Goal: Task Accomplishment & Management: Manage account settings

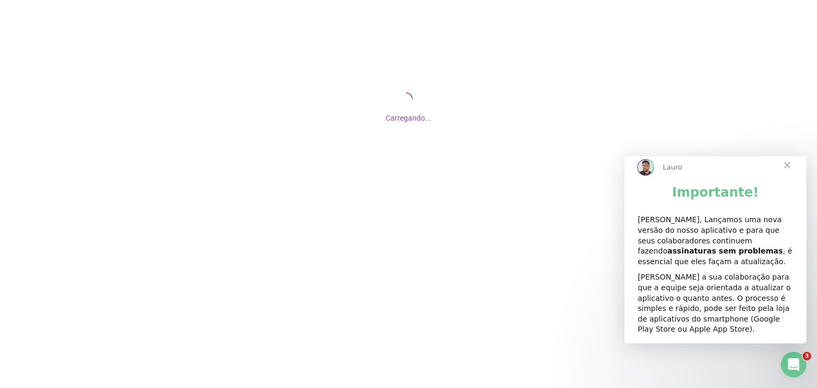
click at [791, 176] on span "Fechar" at bounding box center [787, 165] width 38 height 38
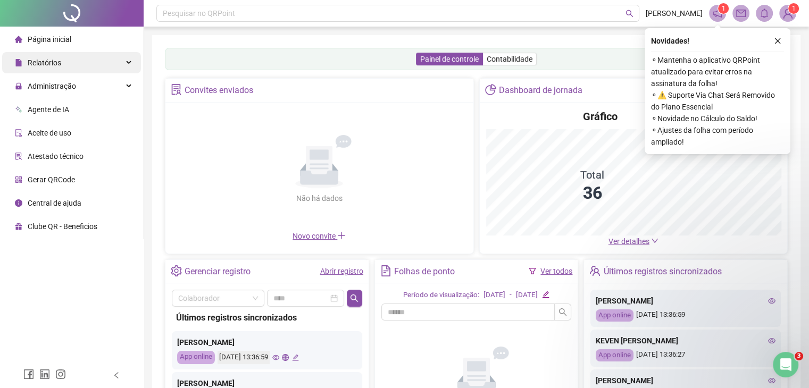
click at [125, 64] on div "Relatórios" at bounding box center [71, 62] width 139 height 21
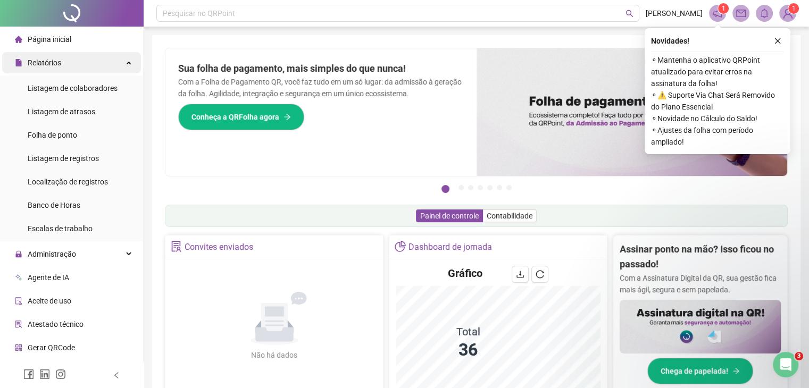
click at [123, 64] on div "Relatórios" at bounding box center [71, 62] width 139 height 21
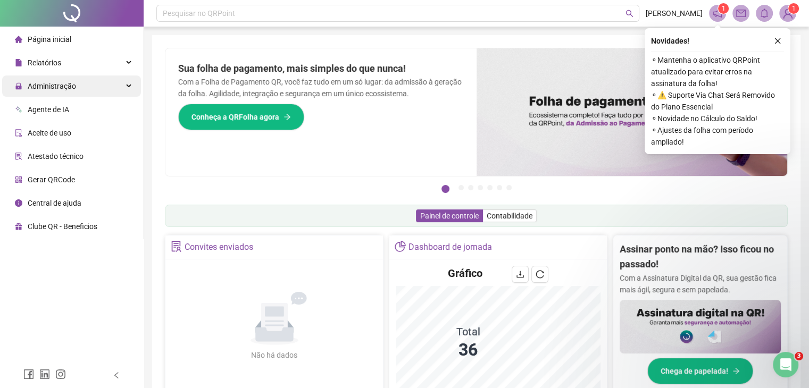
click at [125, 84] on div "Administração" at bounding box center [71, 86] width 139 height 21
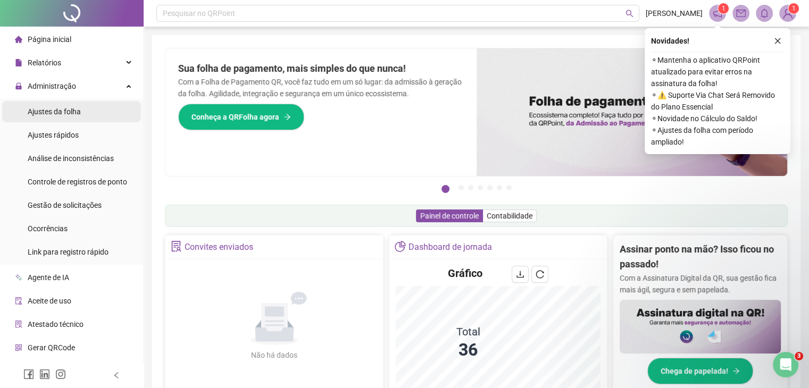
click at [69, 115] on span "Ajustes da folha" at bounding box center [54, 111] width 53 height 9
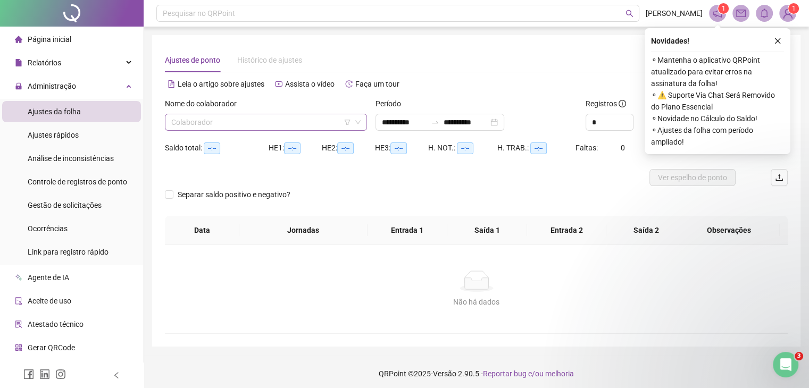
click at [220, 127] on input "search" at bounding box center [261, 122] width 180 height 16
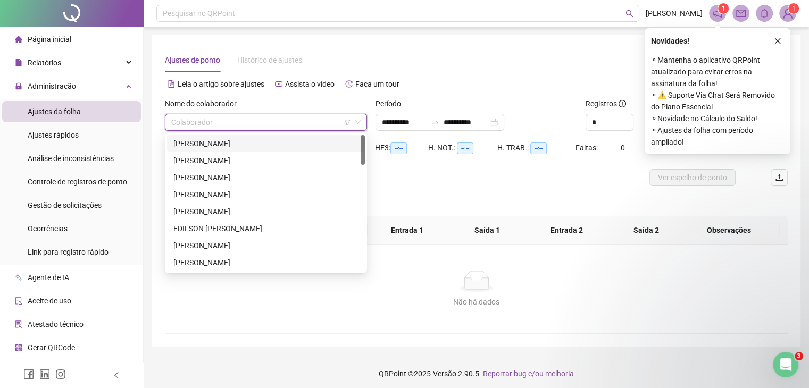
type input "**********"
click at [230, 145] on div "[PERSON_NAME]" at bounding box center [265, 144] width 185 height 12
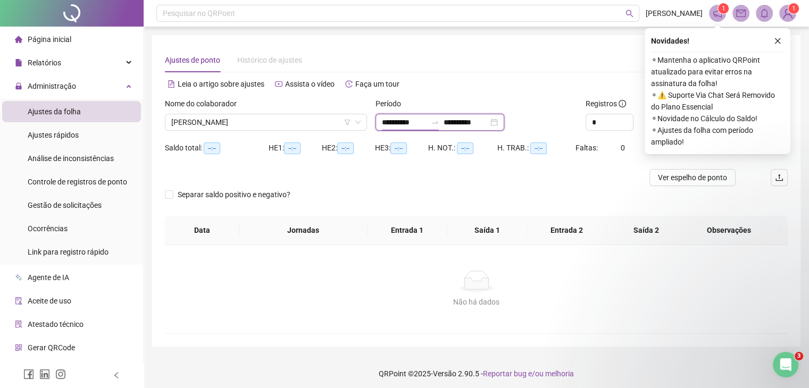
click at [423, 122] on input "**********" at bounding box center [404, 123] width 45 height 12
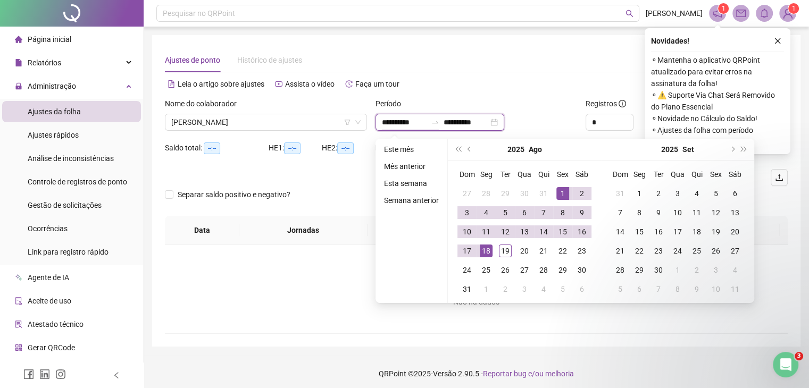
drag, startPoint x: 425, startPoint y: 122, endPoint x: 376, endPoint y: 122, distance: 49.0
click at [376, 122] on div "**********" at bounding box center [440, 122] width 129 height 17
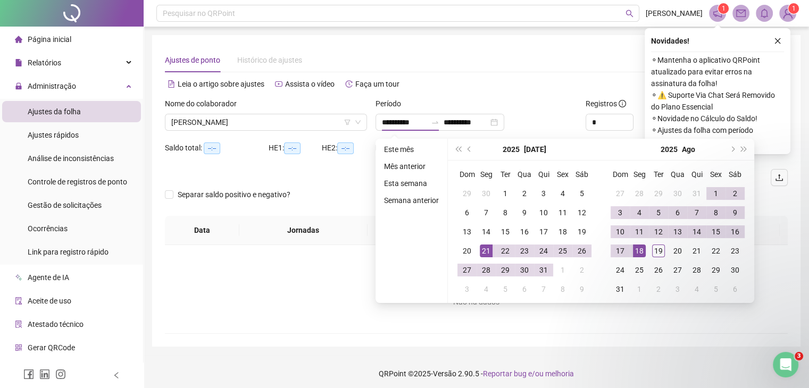
type input "**********"
click at [475, 80] on div "Leia o artigo sobre ajustes Assista o vídeo Faça um tour" at bounding box center [321, 84] width 312 height 17
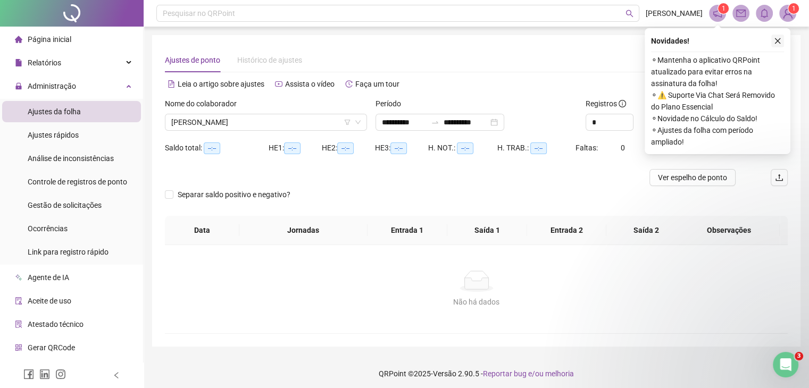
click at [776, 44] on icon "close" at bounding box center [777, 40] width 7 height 7
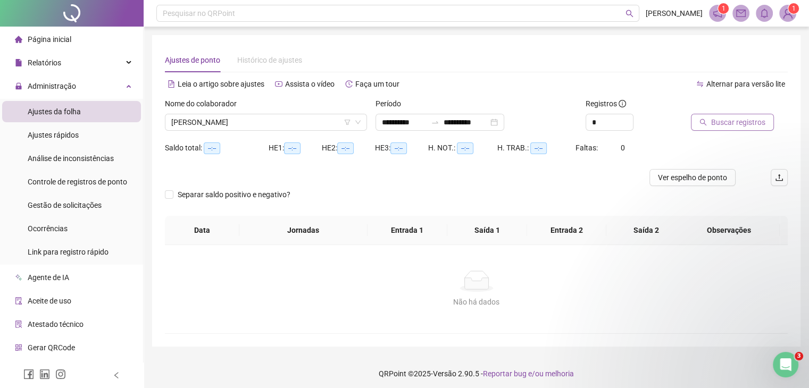
click at [717, 121] on span "Buscar registros" at bounding box center [738, 123] width 54 height 12
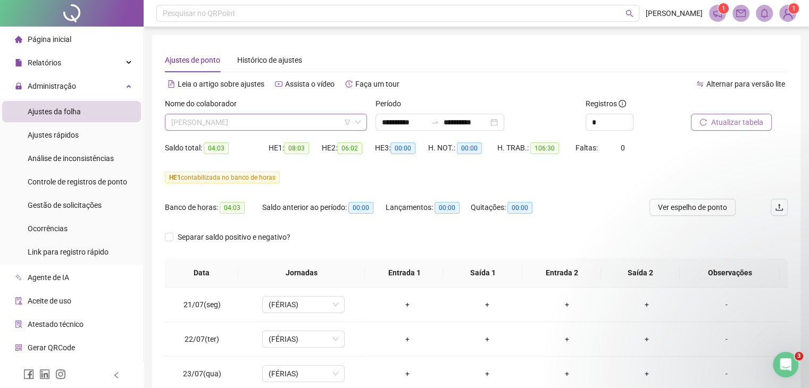
click at [284, 124] on span "[PERSON_NAME]" at bounding box center [265, 122] width 189 height 16
click at [277, 124] on span "[PERSON_NAME]" at bounding box center [265, 122] width 189 height 16
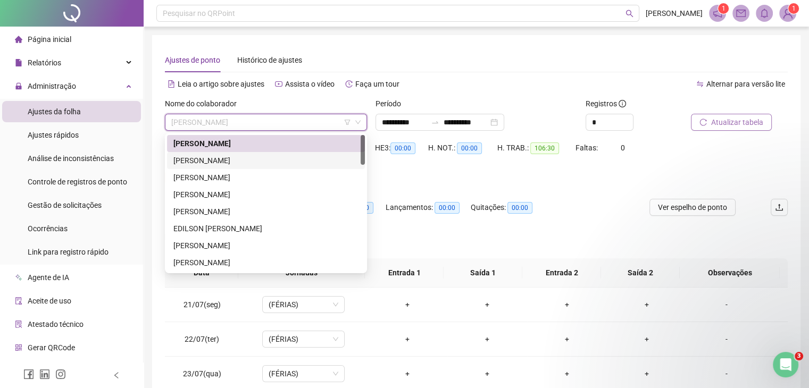
click at [268, 163] on div "[PERSON_NAME]" at bounding box center [265, 161] width 185 height 12
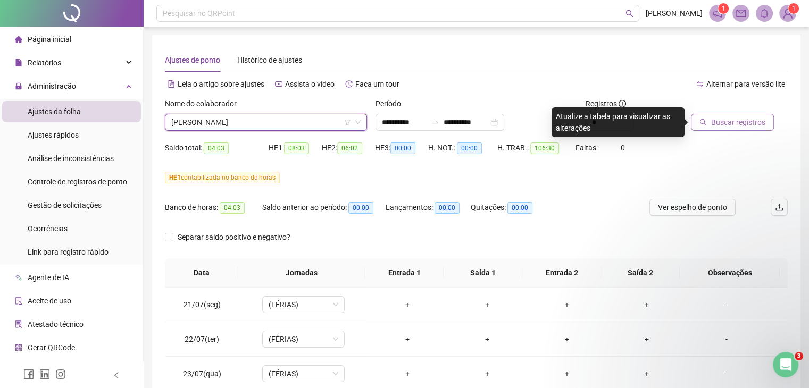
click at [741, 117] on span "Buscar registros" at bounding box center [738, 123] width 54 height 12
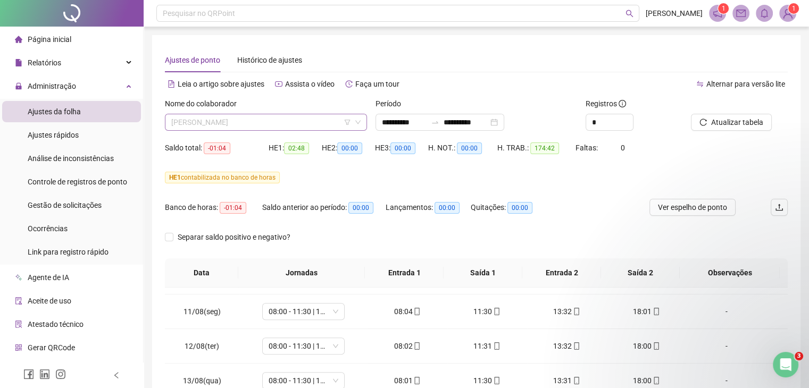
click at [272, 125] on span "[PERSON_NAME]" at bounding box center [265, 122] width 189 height 16
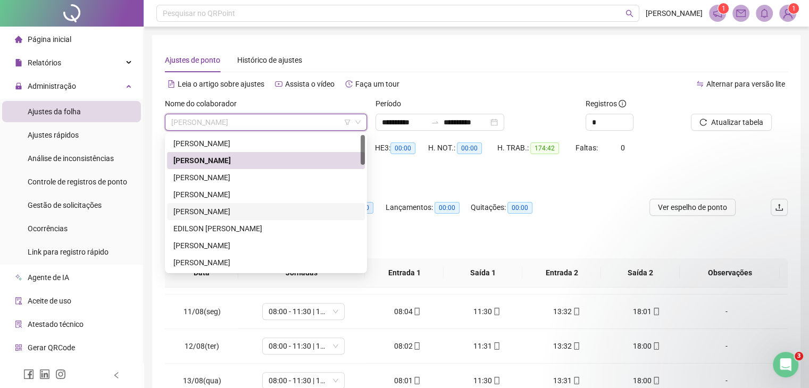
click at [250, 210] on div "[PERSON_NAME]" at bounding box center [265, 212] width 185 height 12
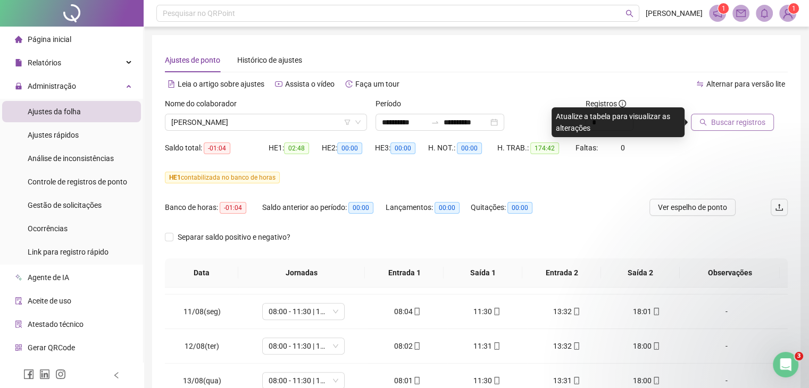
click at [731, 120] on span "Buscar registros" at bounding box center [738, 123] width 54 height 12
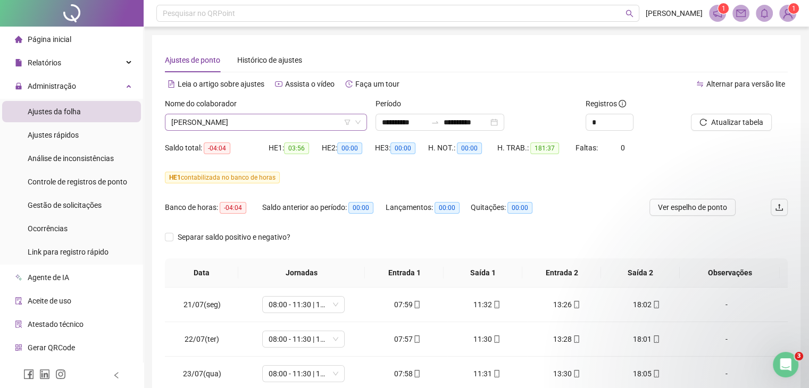
click at [282, 120] on span "[PERSON_NAME]" at bounding box center [265, 122] width 189 height 16
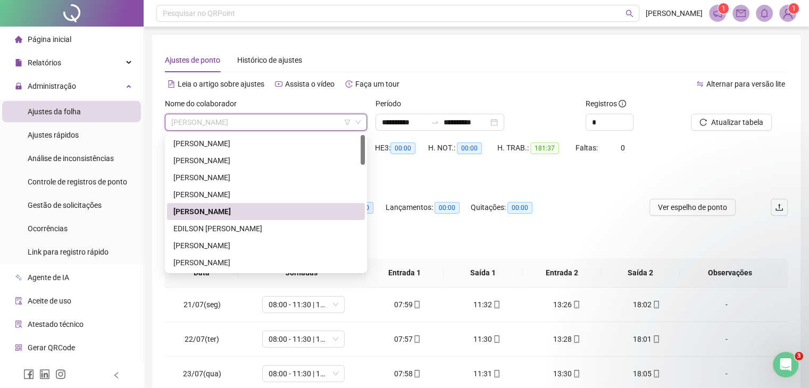
scroll to position [53, 0]
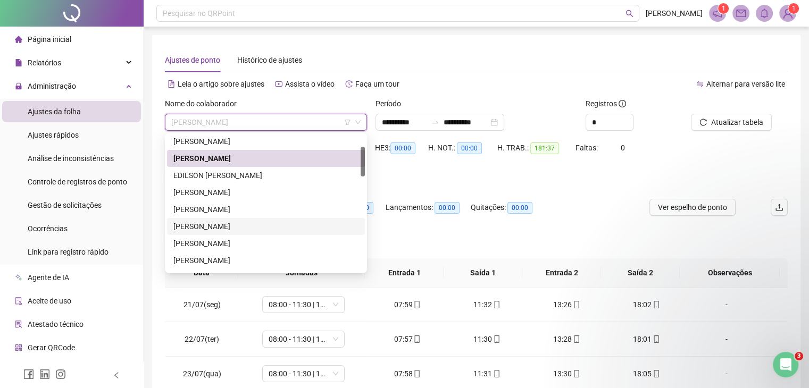
click at [281, 225] on div "[PERSON_NAME]" at bounding box center [265, 227] width 185 height 12
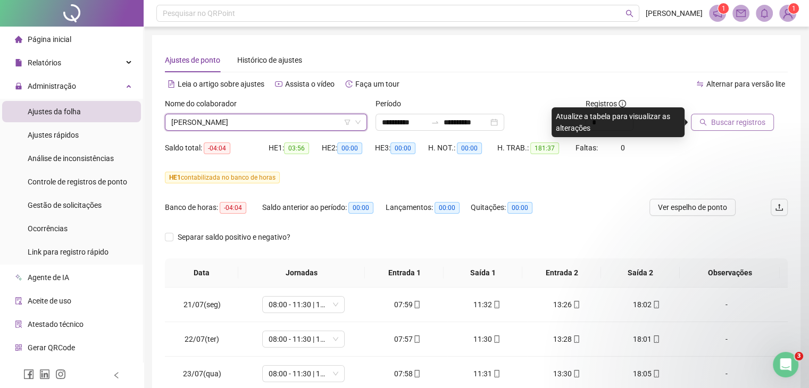
click at [726, 126] on span "Buscar registros" at bounding box center [738, 123] width 54 height 12
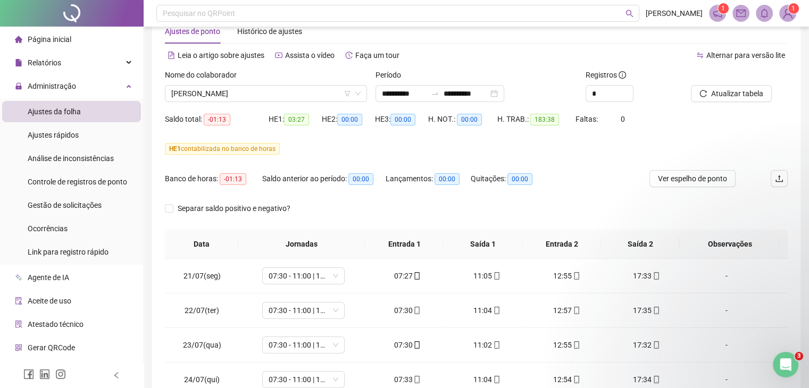
scroll to position [0, 0]
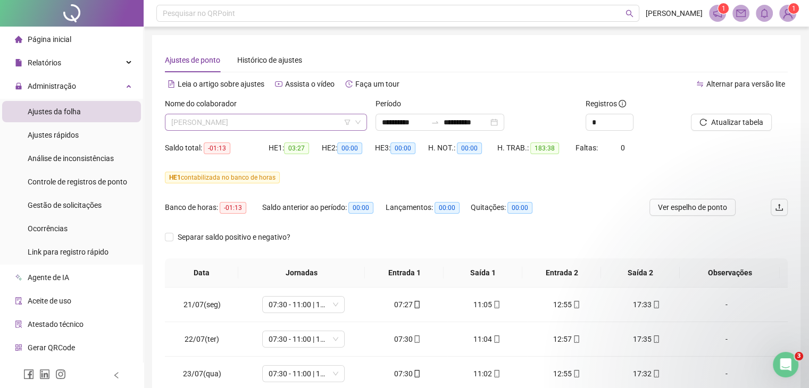
click at [315, 128] on span "[PERSON_NAME]" at bounding box center [265, 122] width 189 height 16
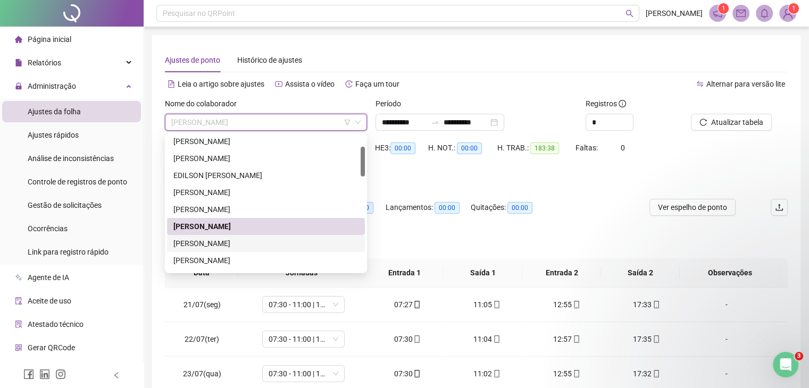
click at [249, 237] on div "[PERSON_NAME]" at bounding box center [266, 243] width 198 height 17
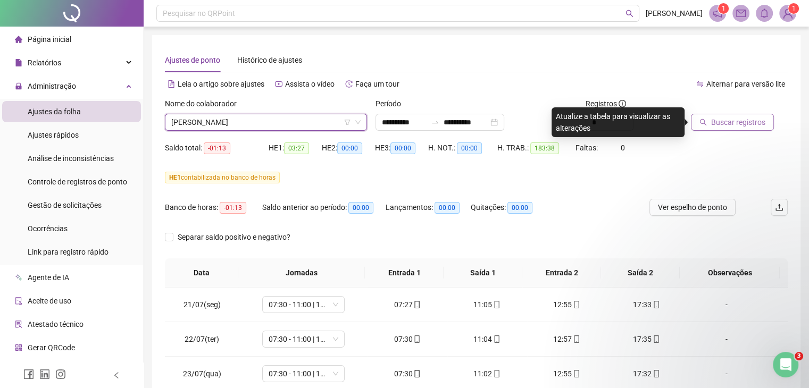
click at [715, 125] on span "Buscar registros" at bounding box center [738, 123] width 54 height 12
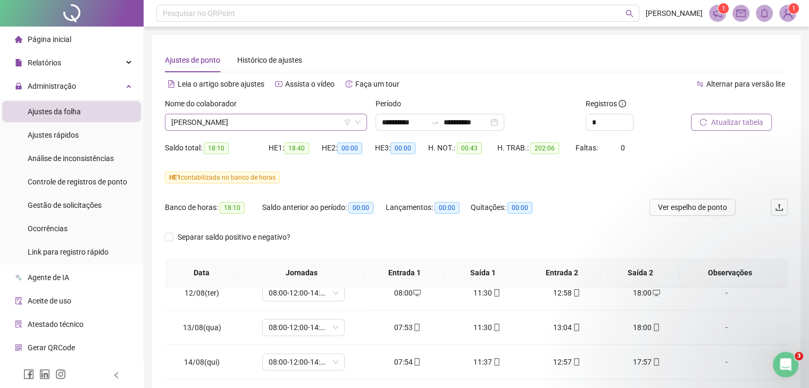
click at [258, 127] on span "[PERSON_NAME]" at bounding box center [265, 122] width 189 height 16
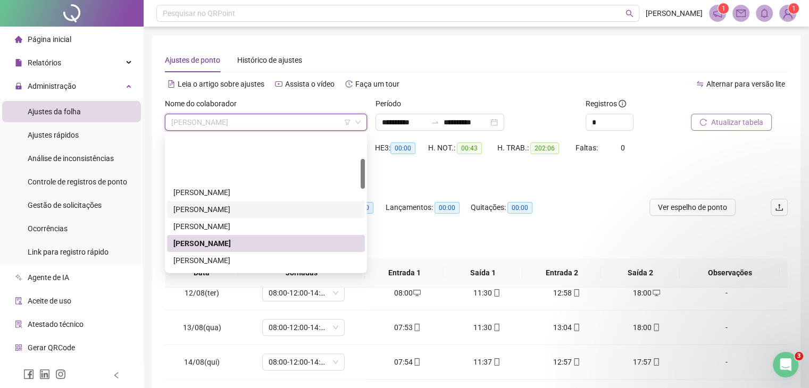
scroll to position [106, 0]
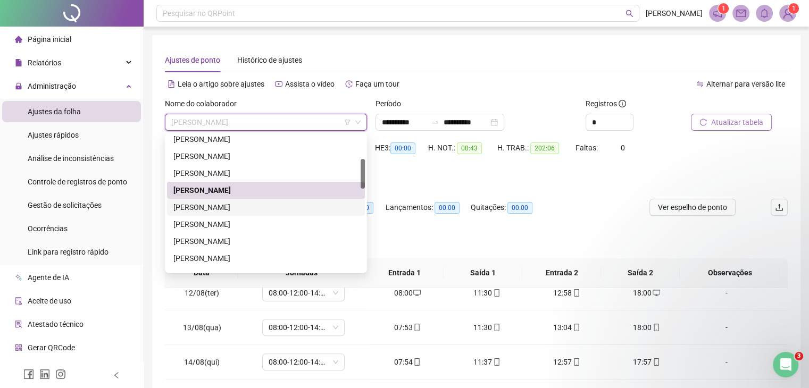
click at [266, 211] on div "[PERSON_NAME]" at bounding box center [265, 208] width 185 height 12
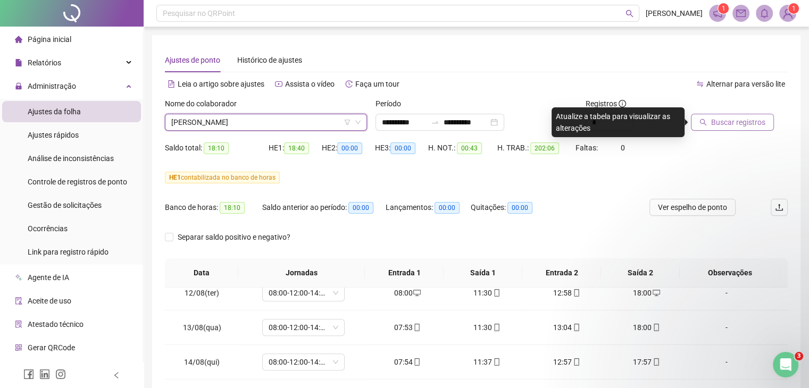
click at [726, 130] on button "Buscar registros" at bounding box center [732, 122] width 83 height 17
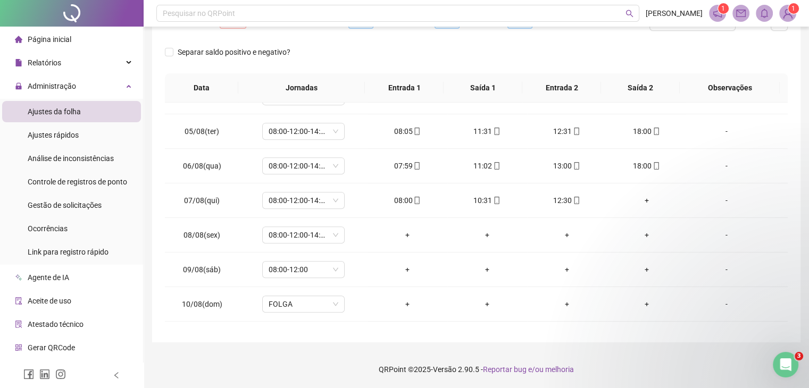
scroll to position [507, 0]
click at [641, 202] on div "+" at bounding box center [647, 201] width 63 height 12
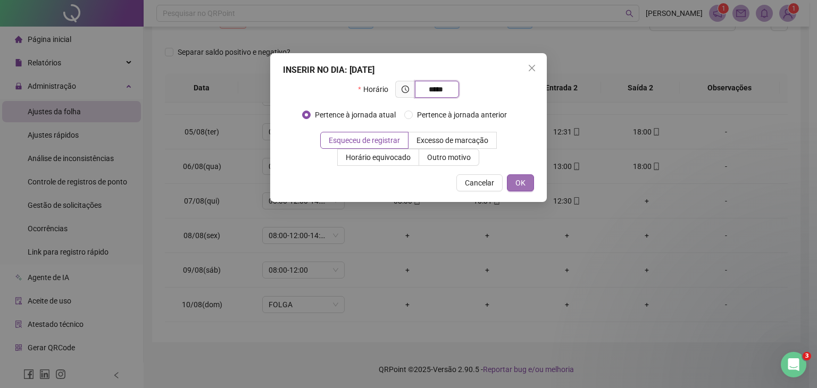
type input "*****"
click at [524, 178] on span "OK" at bounding box center [521, 183] width 10 height 12
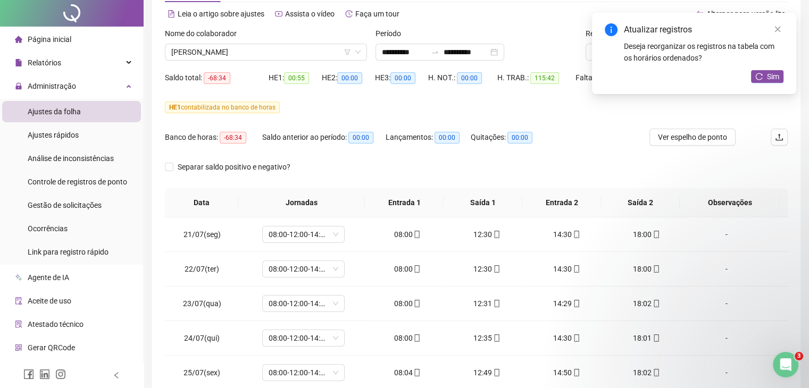
scroll to position [0, 0]
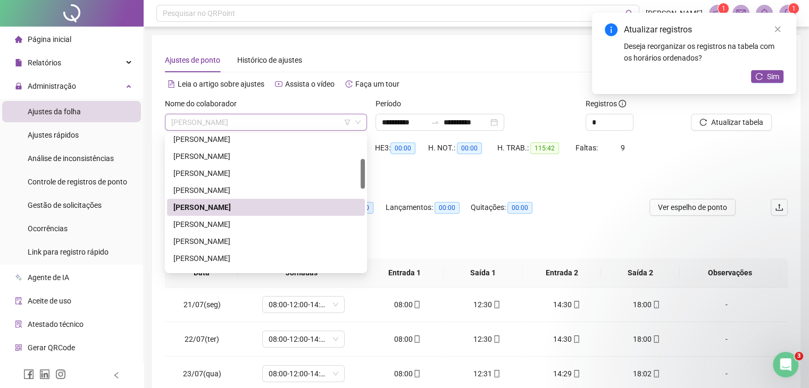
click at [260, 125] on span "[PERSON_NAME]" at bounding box center [265, 122] width 189 height 16
click at [255, 219] on div "[PERSON_NAME]" at bounding box center [265, 225] width 185 height 12
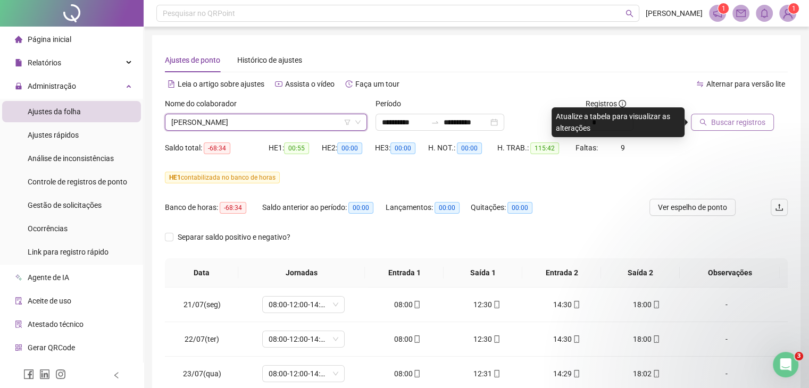
click at [718, 123] on span "Buscar registros" at bounding box center [738, 123] width 54 height 12
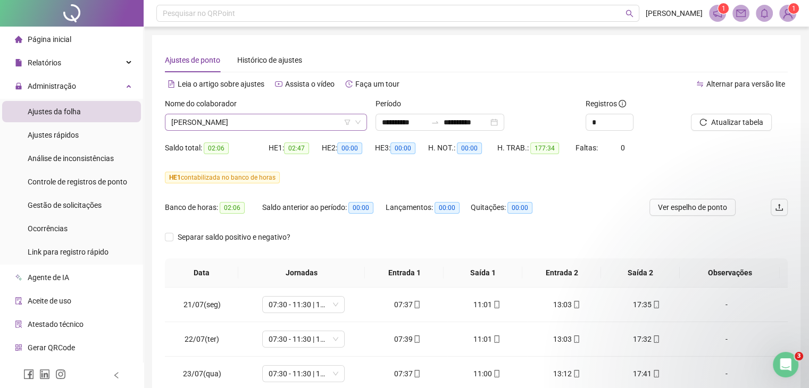
click at [199, 127] on span "[PERSON_NAME]" at bounding box center [265, 122] width 189 height 16
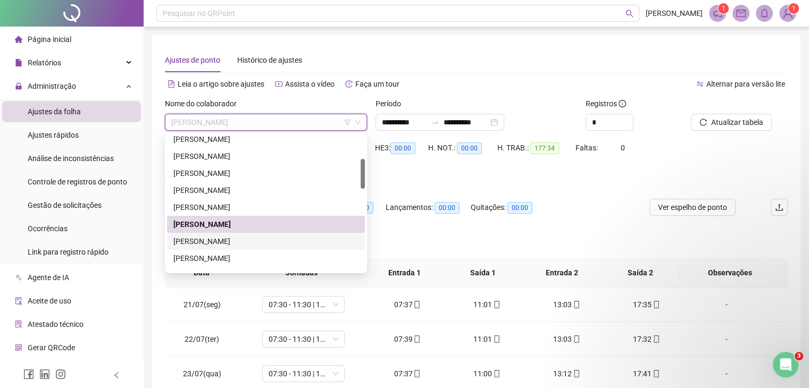
click at [243, 241] on div "[PERSON_NAME]" at bounding box center [265, 242] width 185 height 12
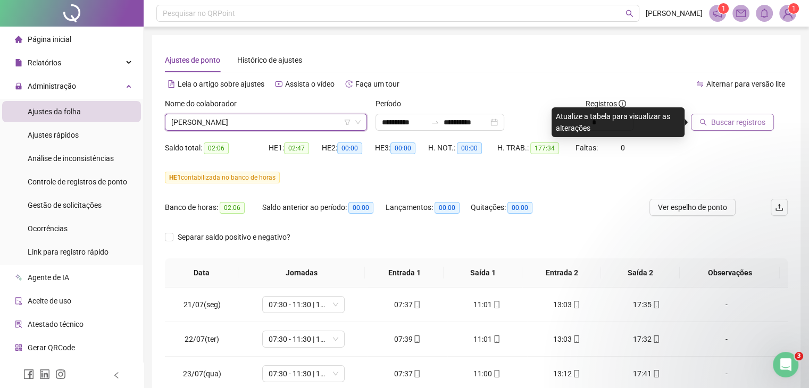
click at [711, 125] on span "Buscar registros" at bounding box center [738, 123] width 54 height 12
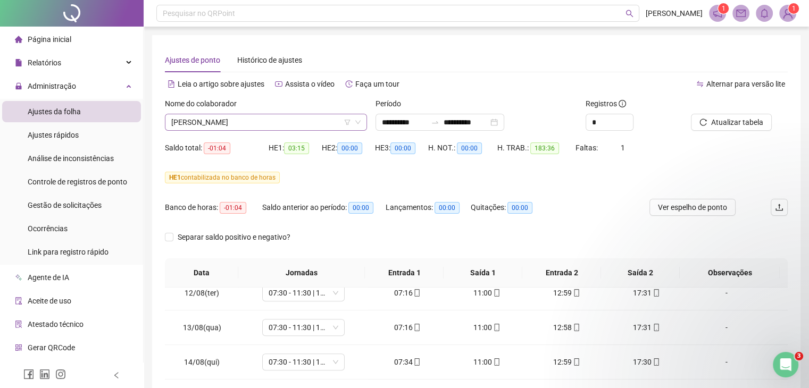
click at [246, 118] on span "[PERSON_NAME]" at bounding box center [265, 122] width 189 height 16
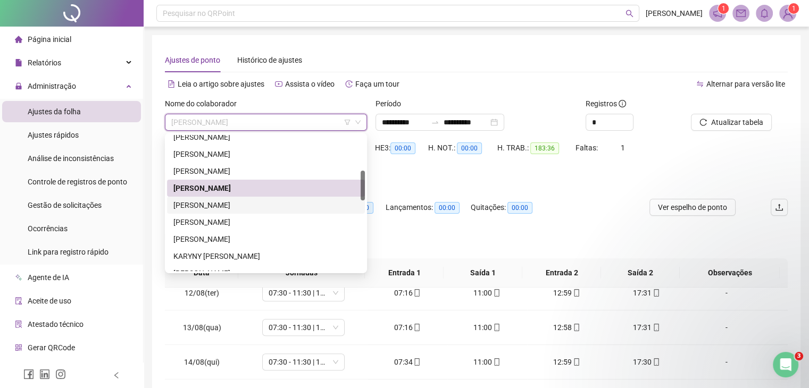
scroll to position [213, 0]
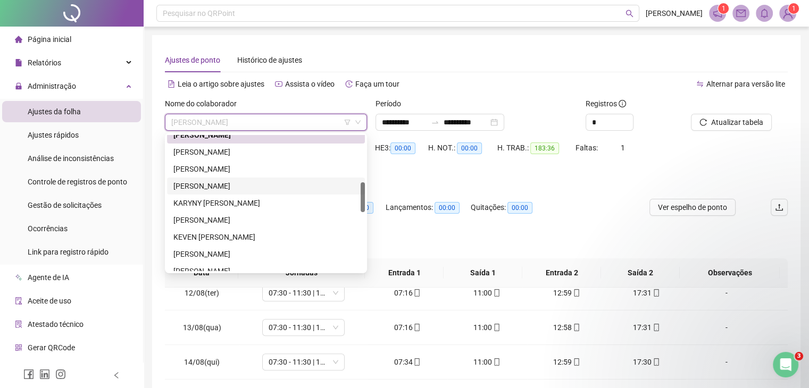
click at [247, 186] on div "[PERSON_NAME]" at bounding box center [265, 186] width 185 height 12
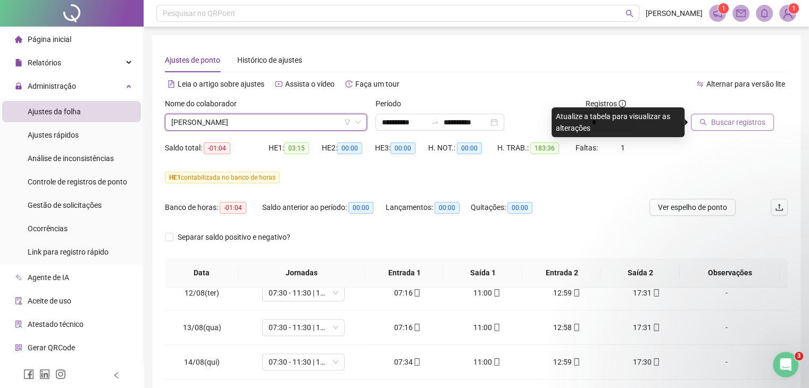
click at [717, 117] on span "Buscar registros" at bounding box center [738, 123] width 54 height 12
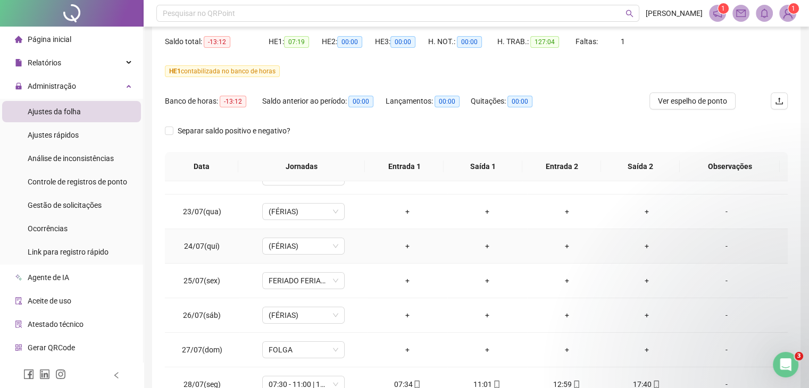
scroll to position [0, 0]
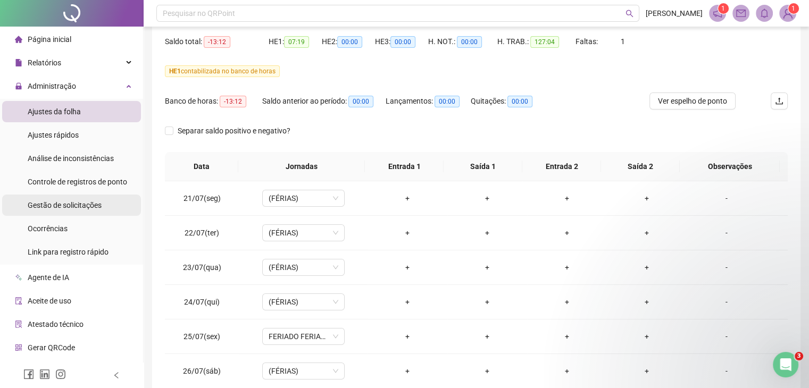
click at [81, 207] on span "Gestão de solicitações" at bounding box center [65, 205] width 74 height 9
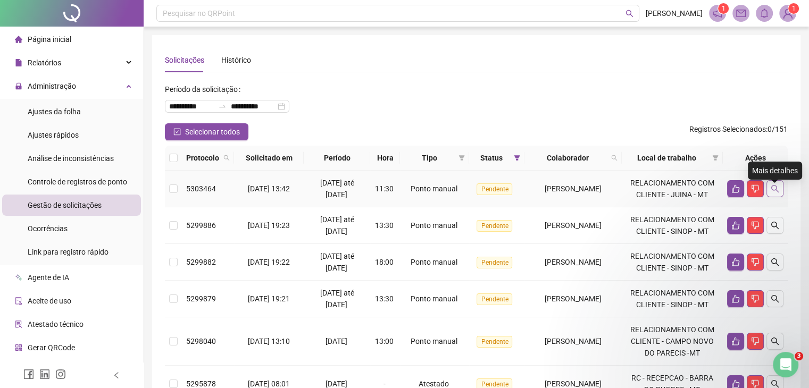
click at [772, 193] on icon "search" at bounding box center [775, 188] width 7 height 7
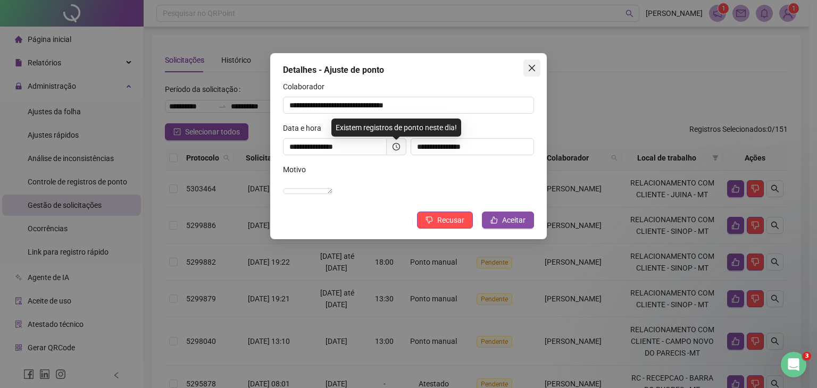
click at [533, 74] on button "Close" at bounding box center [532, 68] width 17 height 17
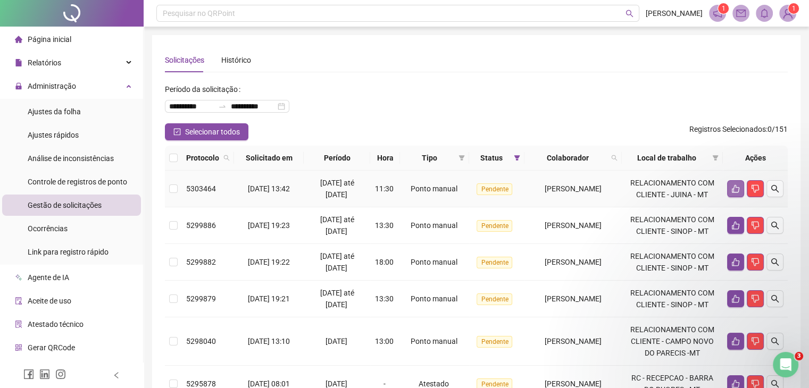
click at [734, 190] on icon "like" at bounding box center [736, 189] width 9 height 9
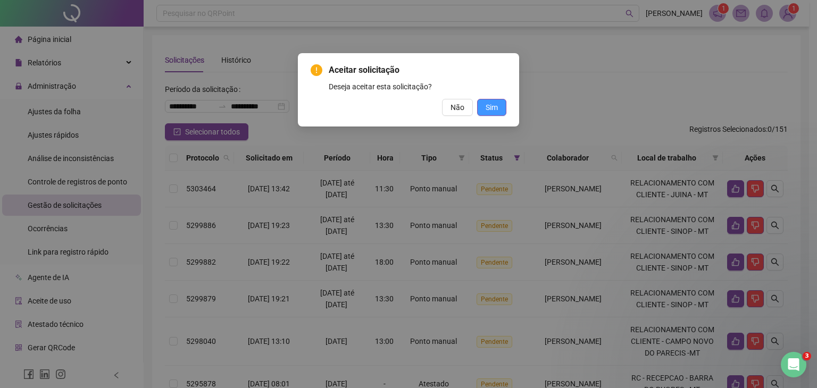
click at [495, 110] on span "Sim" at bounding box center [492, 108] width 12 height 12
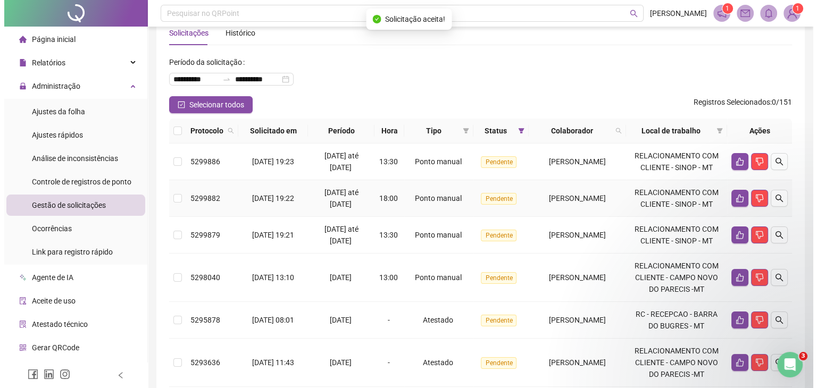
scroll to position [53, 0]
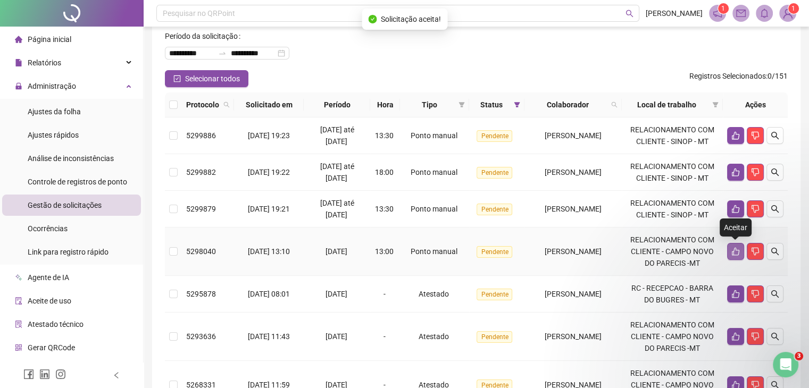
click at [737, 251] on icon "like" at bounding box center [736, 251] width 9 height 9
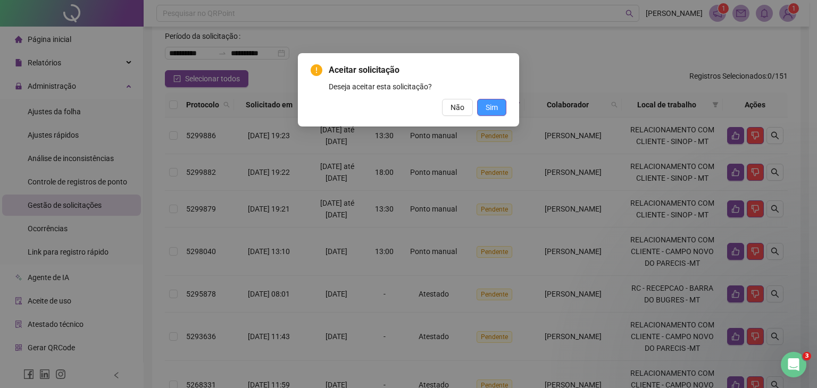
click at [491, 112] on span "Sim" at bounding box center [492, 108] width 12 height 12
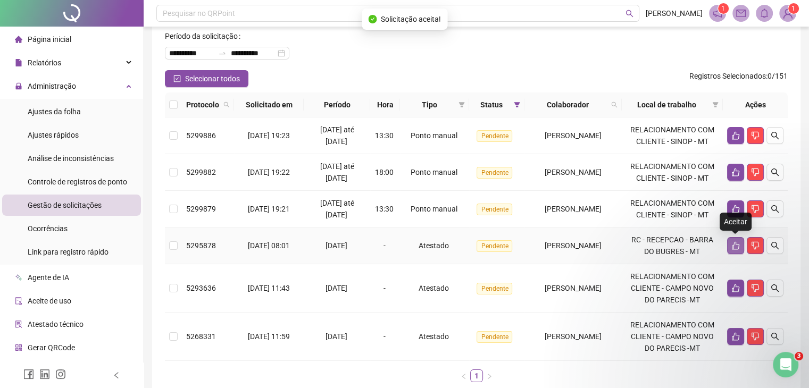
click at [730, 241] on button "button" at bounding box center [735, 245] width 17 height 17
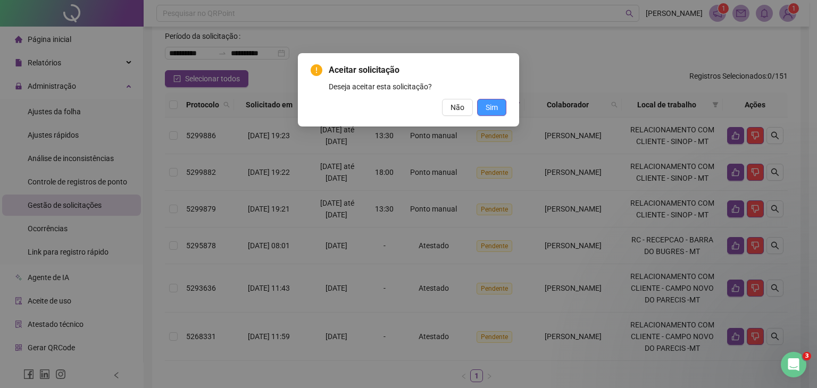
click at [501, 110] on button "Sim" at bounding box center [491, 107] width 29 height 17
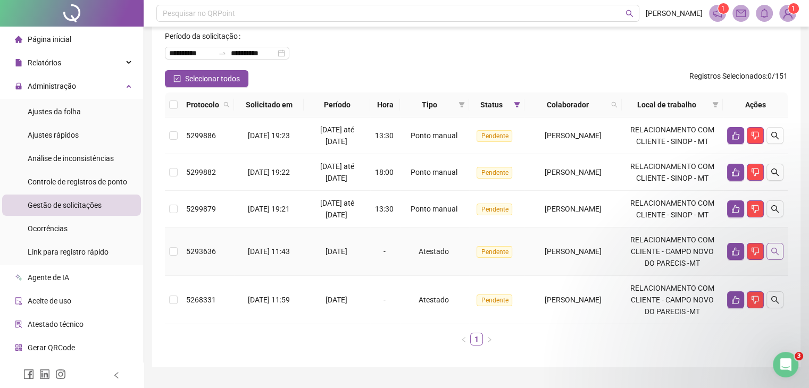
click at [775, 248] on icon "search" at bounding box center [775, 251] width 7 height 7
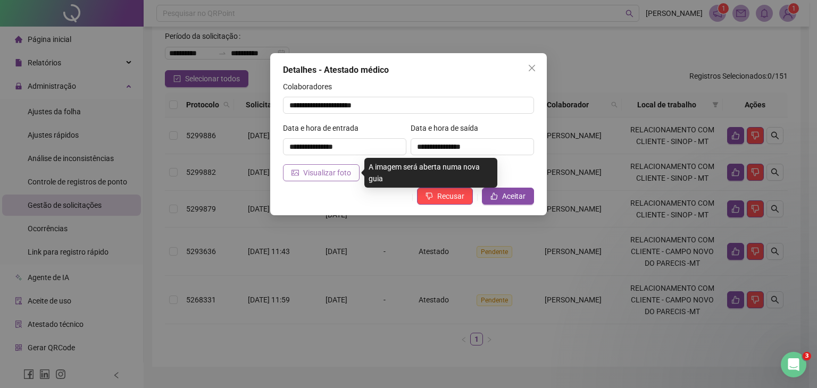
click at [310, 169] on span "Visualizar foto" at bounding box center [327, 173] width 48 height 12
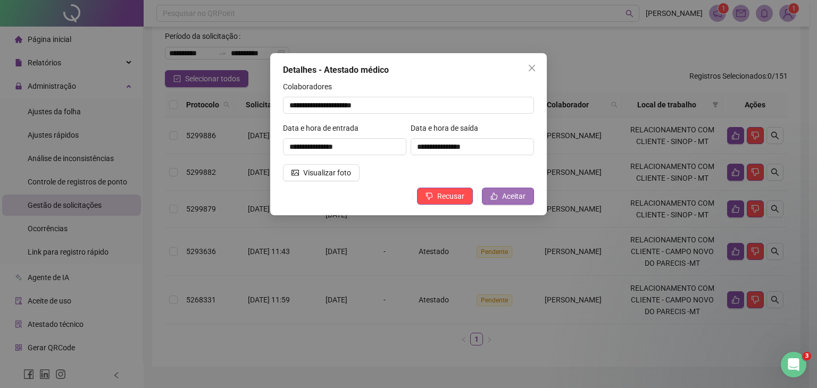
click at [506, 194] on span "Aceitar" at bounding box center [513, 197] width 23 height 12
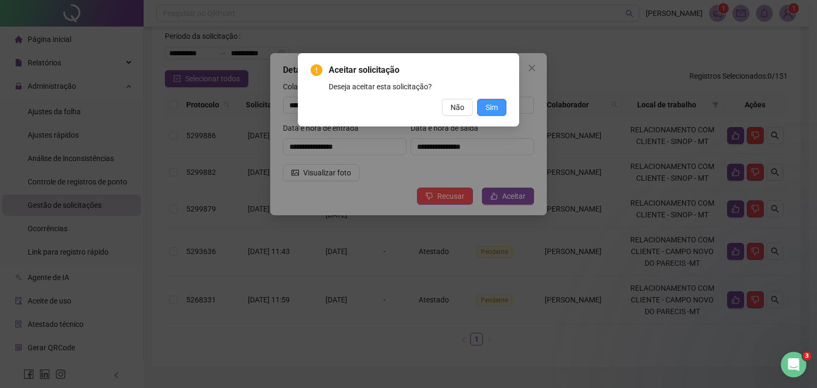
click at [496, 106] on span "Sim" at bounding box center [492, 108] width 12 height 12
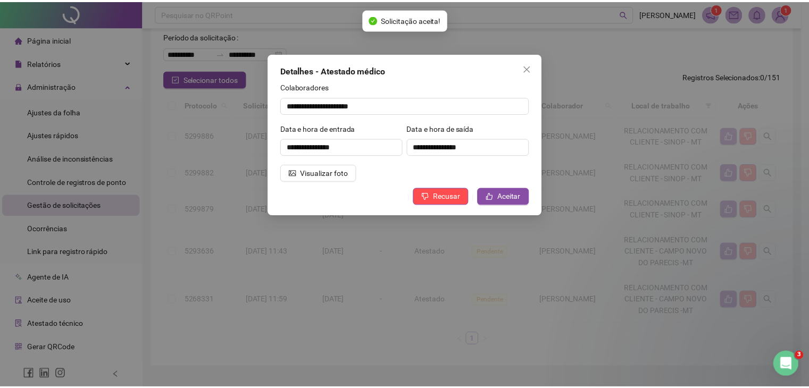
scroll to position [29, 0]
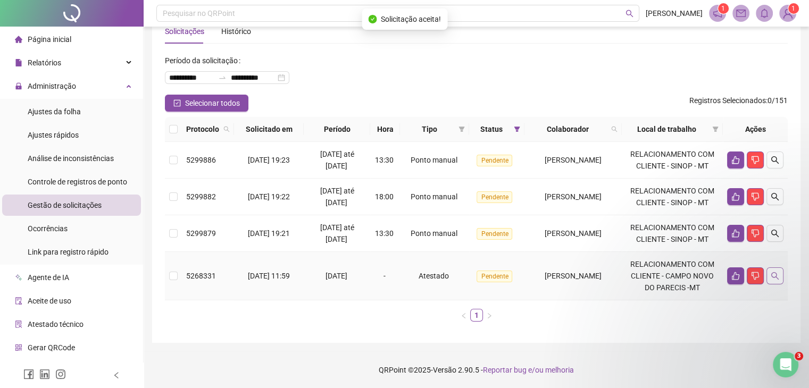
click at [772, 278] on icon "search" at bounding box center [775, 276] width 9 height 9
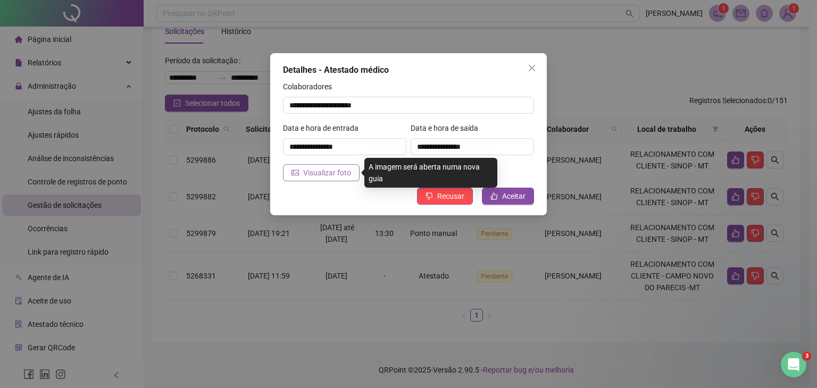
drag, startPoint x: 309, startPoint y: 163, endPoint x: 315, endPoint y: 169, distance: 8.3
click at [313, 167] on form "**********" at bounding box center [408, 131] width 251 height 101
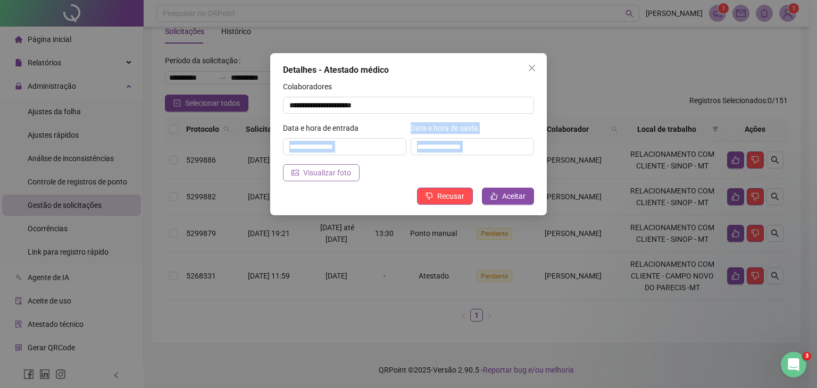
click at [315, 169] on span "Visualizar foto" at bounding box center [327, 173] width 48 height 12
click at [536, 69] on icon "close" at bounding box center [532, 68] width 9 height 9
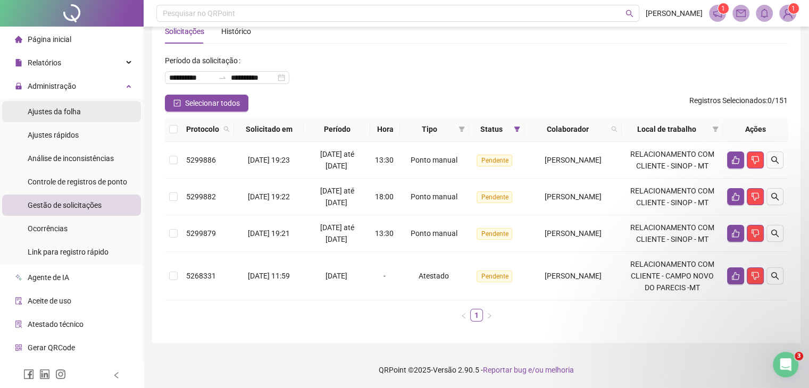
click at [73, 119] on div "Ajustes da folha" at bounding box center [54, 111] width 53 height 21
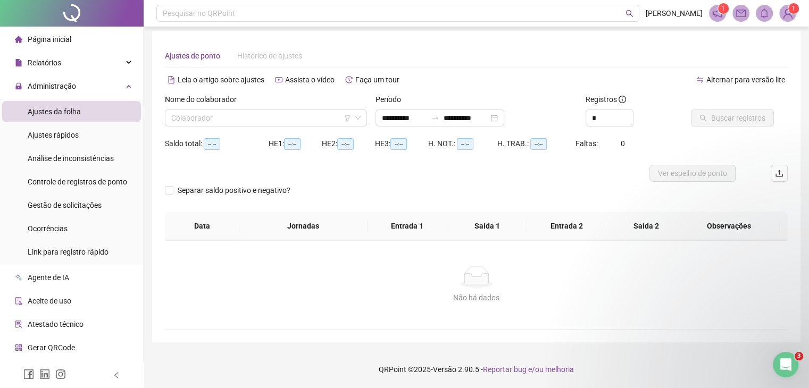
scroll to position [4, 0]
type input "**********"
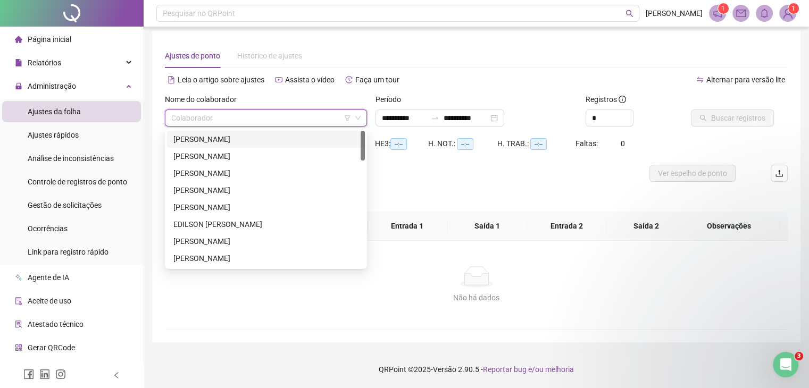
click at [235, 111] on input "search" at bounding box center [261, 118] width 180 height 16
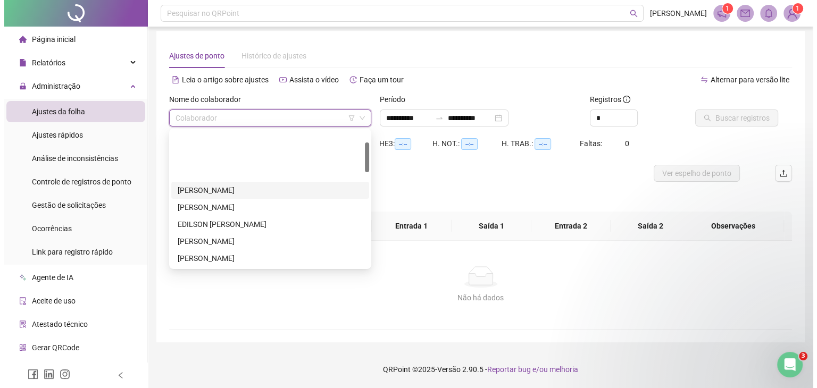
scroll to position [53, 0]
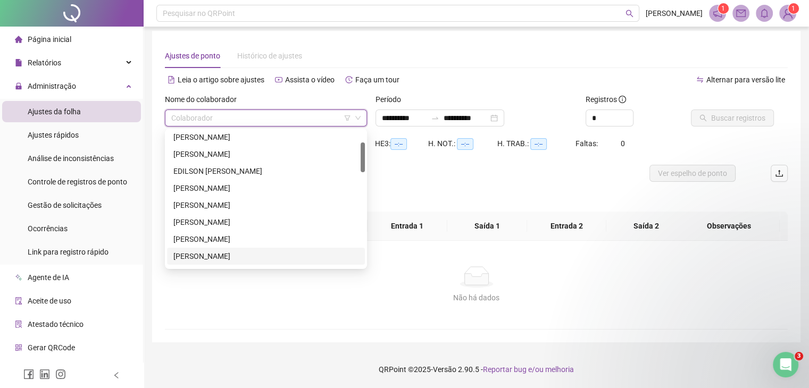
click at [224, 253] on div "[PERSON_NAME]" at bounding box center [265, 257] width 185 height 12
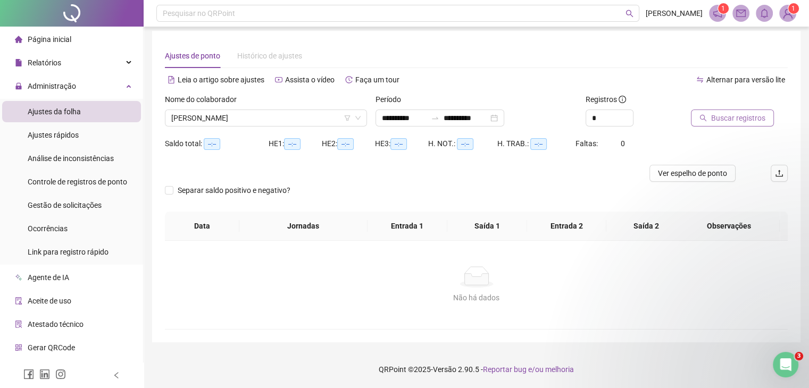
click at [717, 121] on span "Buscar registros" at bounding box center [738, 118] width 54 height 12
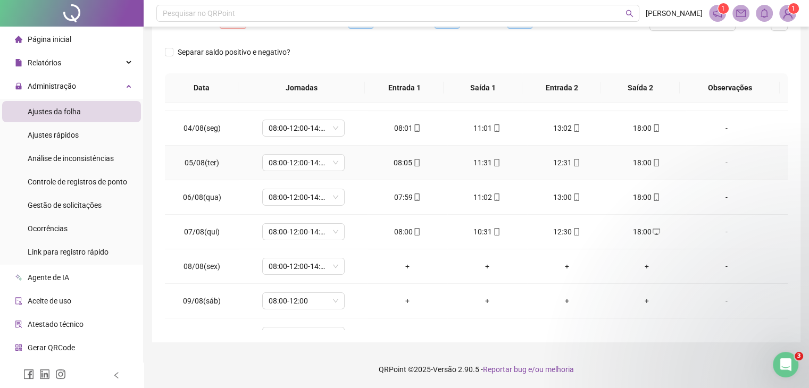
scroll to position [160, 0]
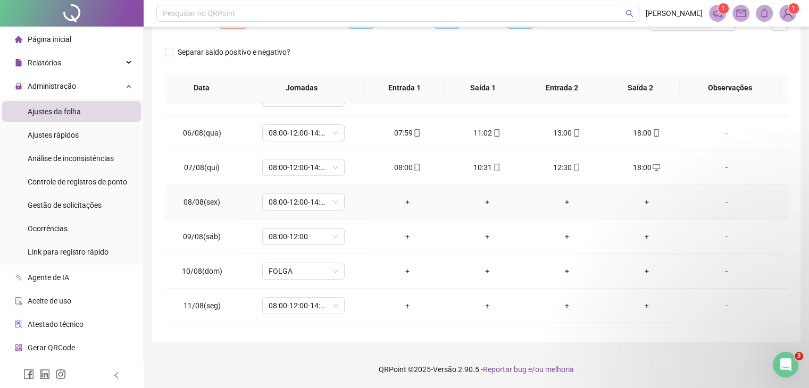
click at [717, 203] on div "-" at bounding box center [726, 202] width 63 height 12
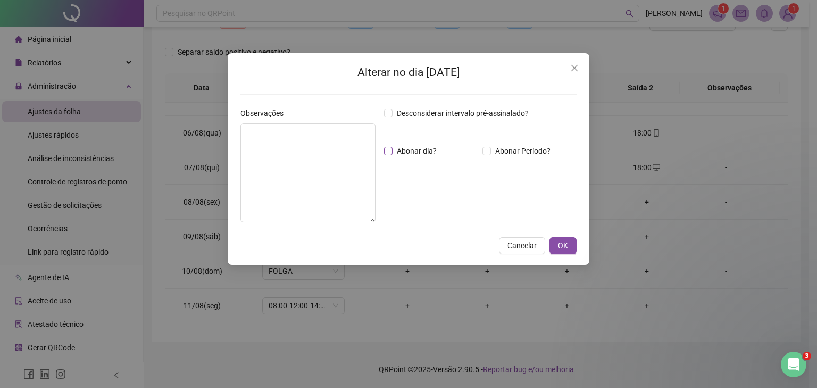
click at [407, 147] on span "Abonar dia?" at bounding box center [417, 151] width 48 height 12
click at [326, 161] on textarea at bounding box center [308, 172] width 135 height 99
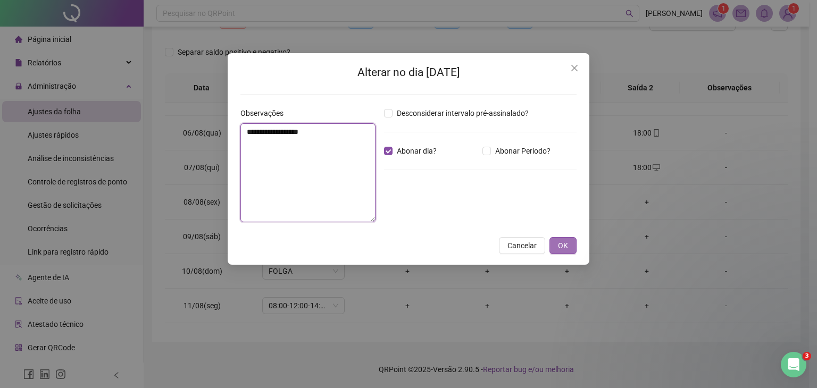
type textarea "**********"
click at [567, 241] on span "OK" at bounding box center [563, 246] width 10 height 12
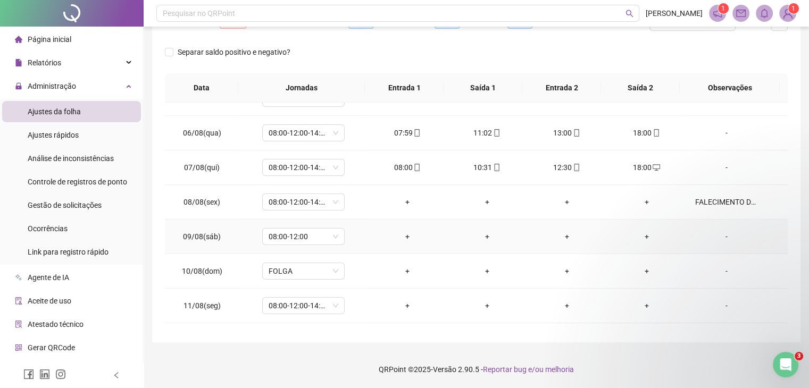
click at [721, 236] on div "-" at bounding box center [726, 237] width 63 height 12
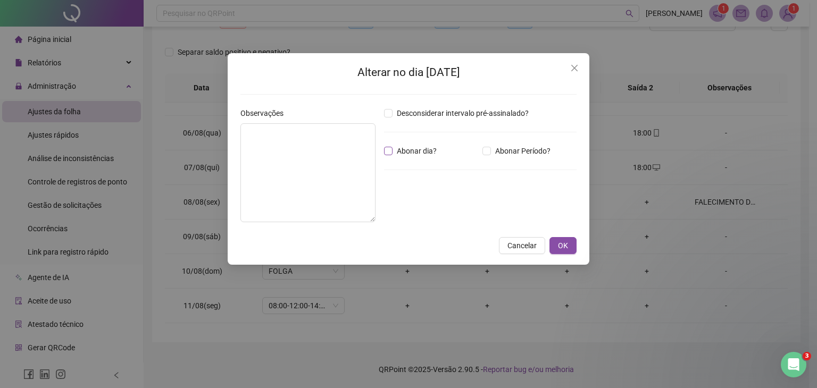
click at [411, 154] on span "Abonar dia?" at bounding box center [417, 151] width 48 height 12
click at [322, 156] on textarea at bounding box center [308, 172] width 135 height 99
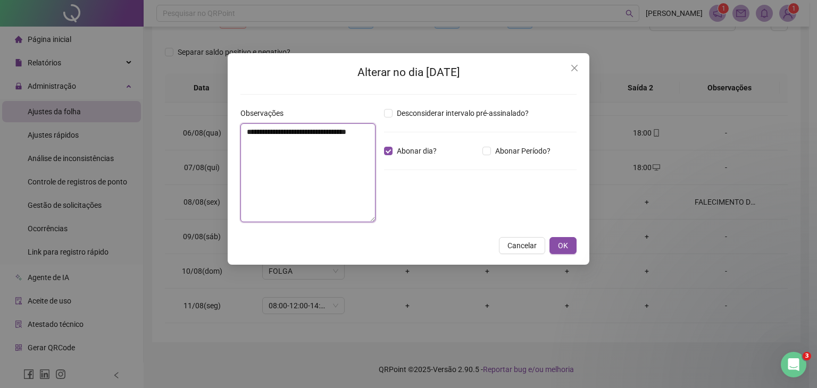
type textarea "**********"
click at [565, 245] on span "OK" at bounding box center [563, 246] width 10 height 12
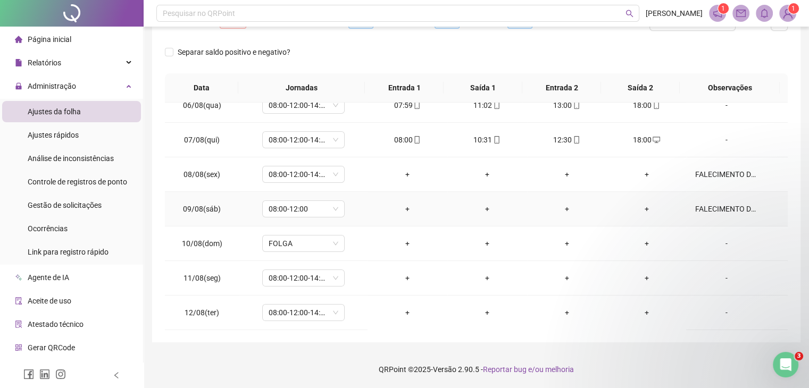
scroll to position [266, 0]
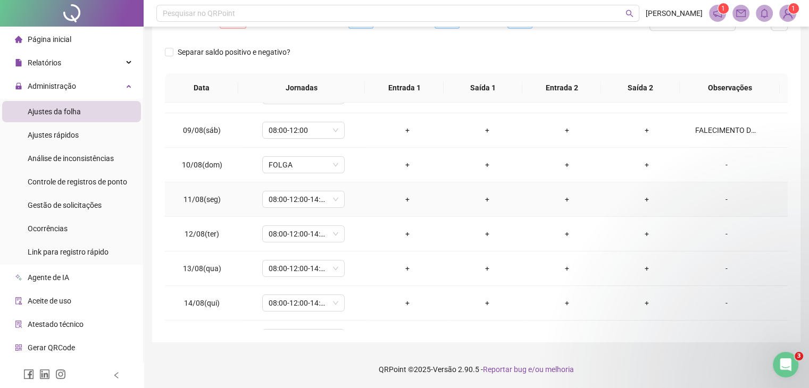
click at [723, 198] on div "-" at bounding box center [726, 200] width 63 height 12
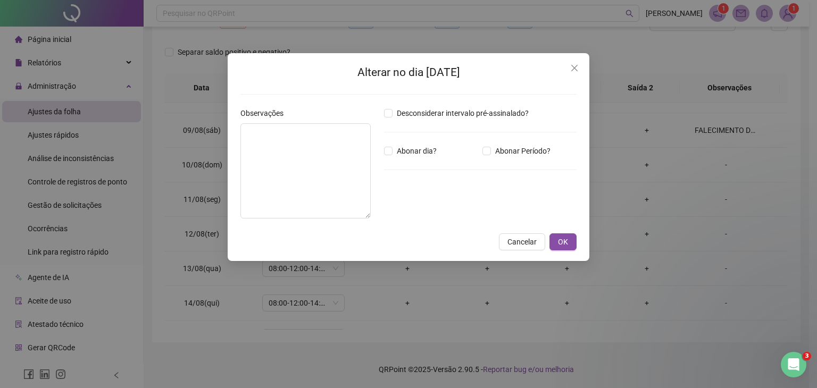
click at [711, 128] on div "Alterar no dia [DATE] Observações Desconsiderar intervalo pré-assinalado? Abona…" at bounding box center [408, 194] width 817 height 388
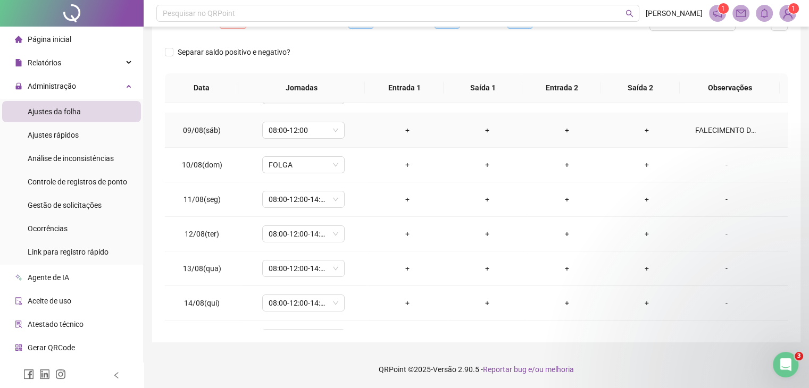
click at [724, 137] on td "FALECIMENTO DO PAI NO ESTADO DO AMAPA" at bounding box center [737, 130] width 102 height 35
click at [722, 131] on div "FALECIMENTO DO PAI NO ESTADO DO AMAPA" at bounding box center [726, 131] width 63 height 12
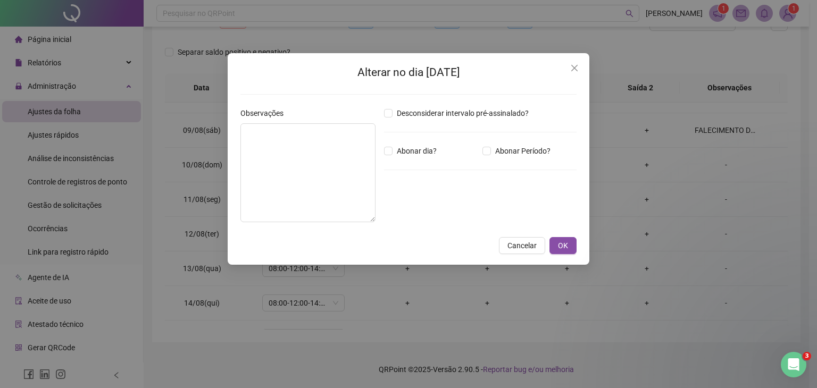
type textarea "**********"
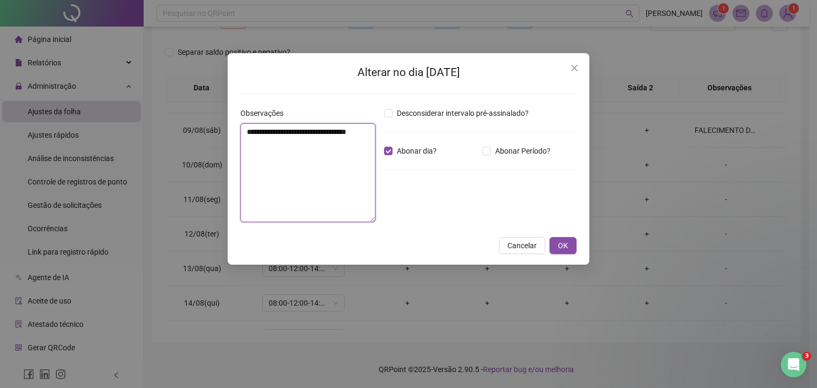
drag, startPoint x: 301, startPoint y: 151, endPoint x: 224, endPoint y: 121, distance: 82.2
click at [224, 121] on div "**********" at bounding box center [408, 194] width 817 height 388
drag, startPoint x: 528, startPoint y: 244, endPoint x: 593, endPoint y: 204, distance: 76.2
click at [527, 243] on span "Cancelar" at bounding box center [522, 246] width 29 height 12
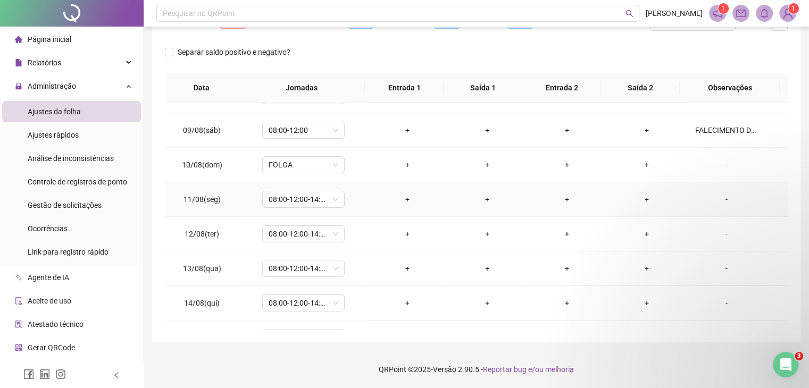
click at [722, 195] on div "-" at bounding box center [726, 200] width 63 height 12
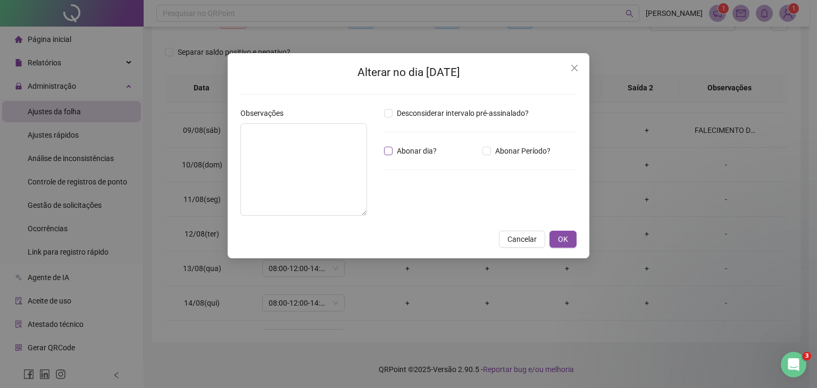
click at [409, 154] on span "Abonar dia?" at bounding box center [417, 151] width 48 height 12
click at [300, 155] on textarea at bounding box center [304, 169] width 127 height 93
paste textarea "**********"
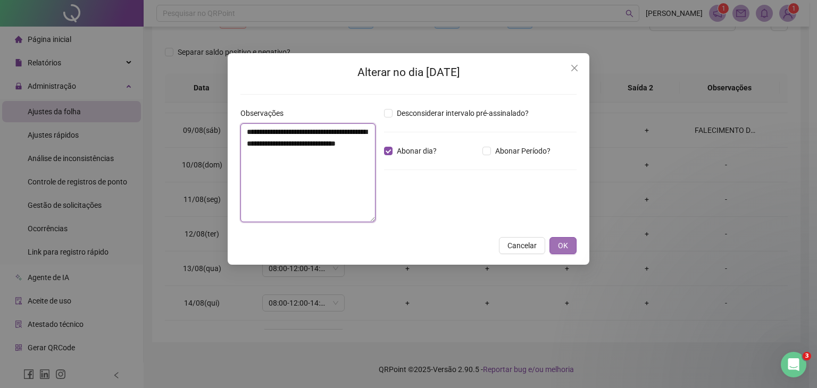
type textarea "**********"
click at [570, 245] on button "OK" at bounding box center [563, 245] width 27 height 17
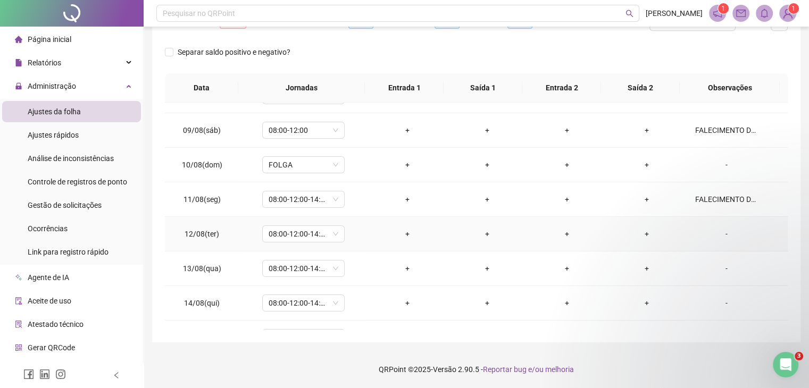
click at [718, 232] on div "-" at bounding box center [726, 234] width 63 height 12
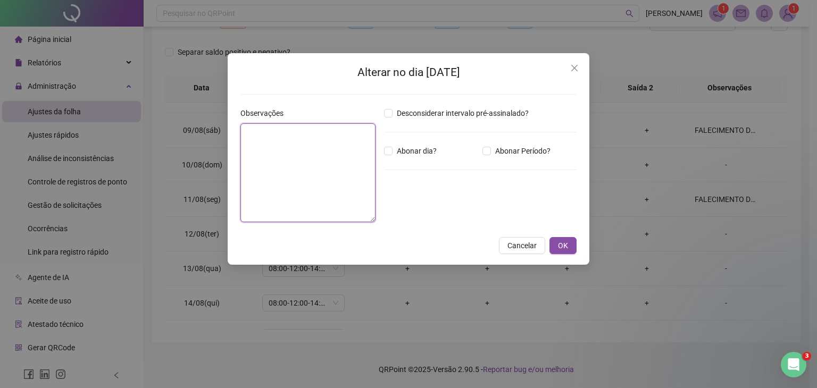
click at [335, 153] on textarea at bounding box center [308, 172] width 135 height 99
click at [397, 152] on span "Abonar dia?" at bounding box center [417, 151] width 48 height 12
click at [307, 154] on textarea at bounding box center [308, 172] width 135 height 99
paste textarea "**********"
type textarea "**********"
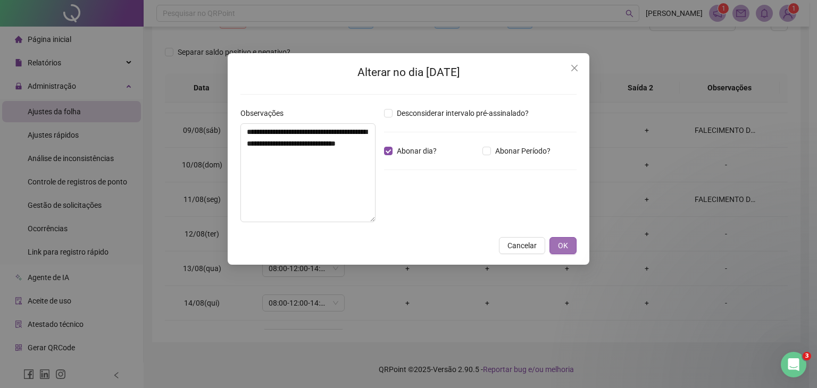
click at [556, 245] on button "OK" at bounding box center [563, 245] width 27 height 17
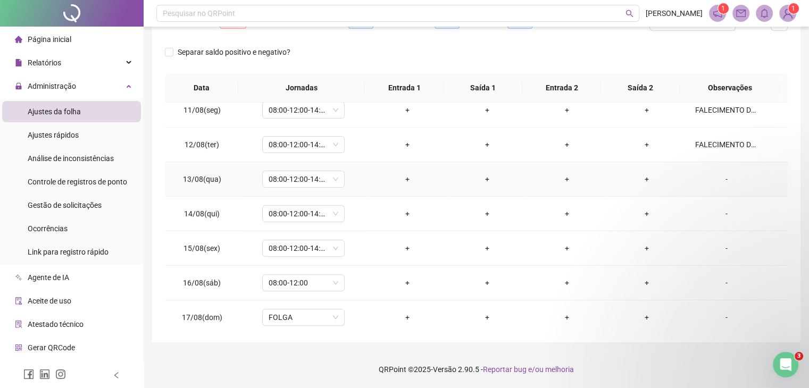
scroll to position [373, 0]
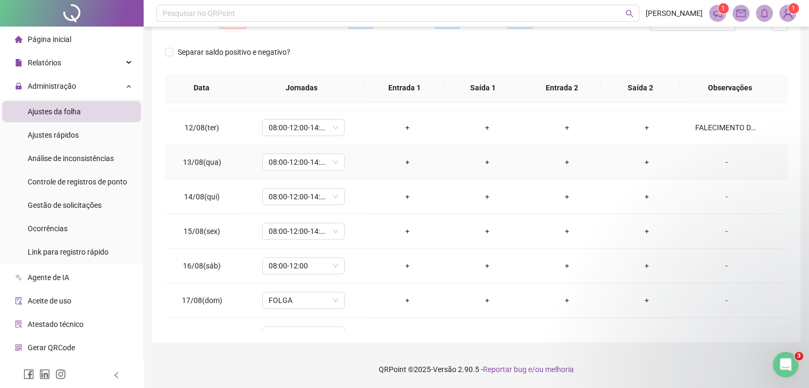
click at [721, 163] on div "-" at bounding box center [726, 162] width 63 height 12
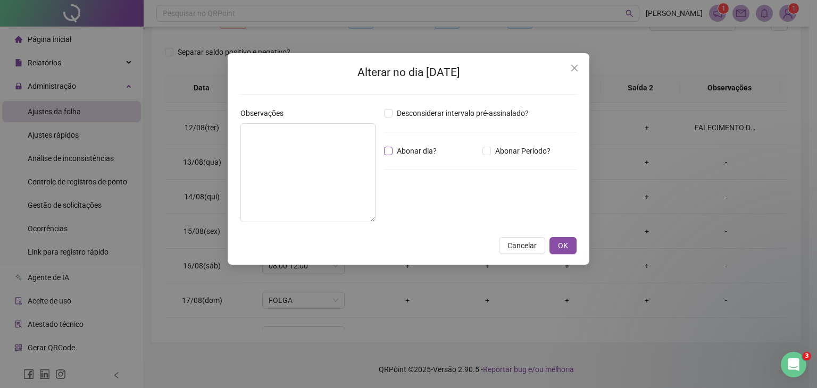
click at [420, 152] on span "Abonar dia?" at bounding box center [417, 151] width 48 height 12
click at [297, 154] on textarea at bounding box center [308, 172] width 135 height 99
paste textarea "**********"
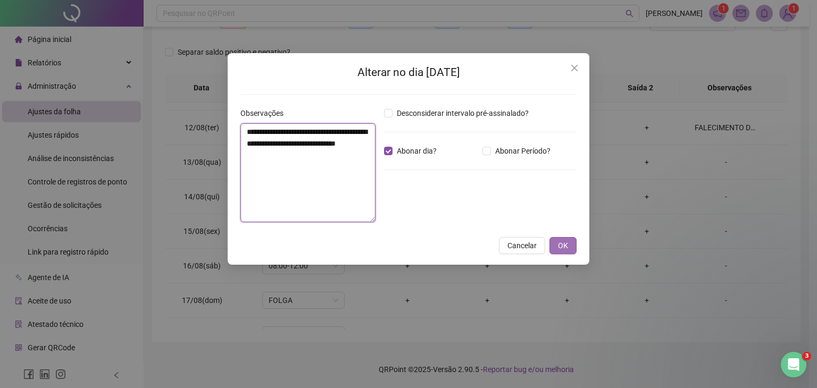
type textarea "**********"
click at [558, 245] on button "OK" at bounding box center [563, 245] width 27 height 17
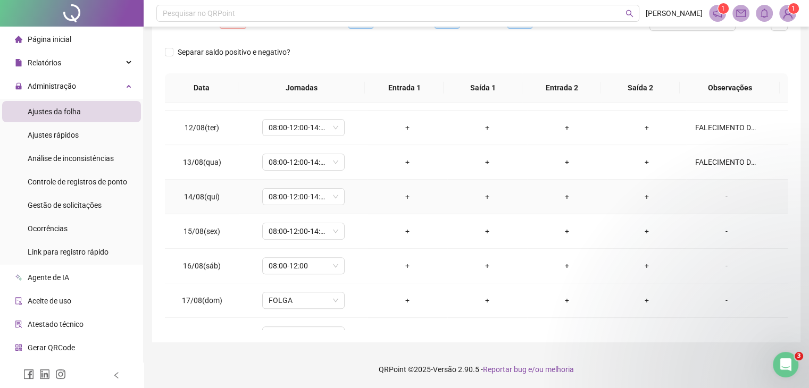
click at [721, 196] on div "-" at bounding box center [726, 197] width 63 height 12
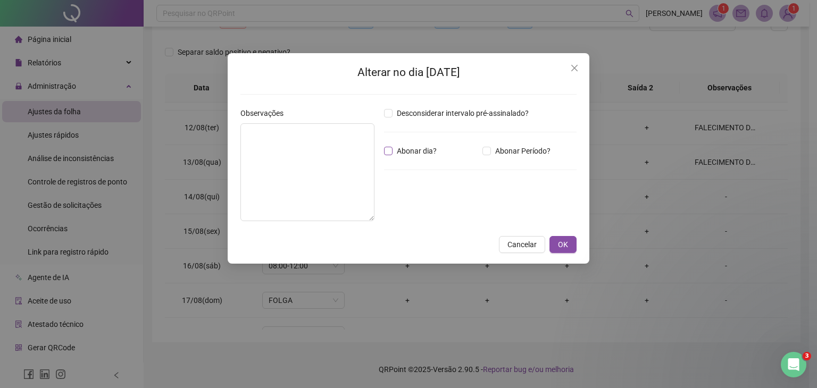
click at [407, 153] on span "Abonar dia?" at bounding box center [417, 151] width 48 height 12
click at [319, 159] on textarea at bounding box center [308, 172] width 134 height 98
paste textarea "**********"
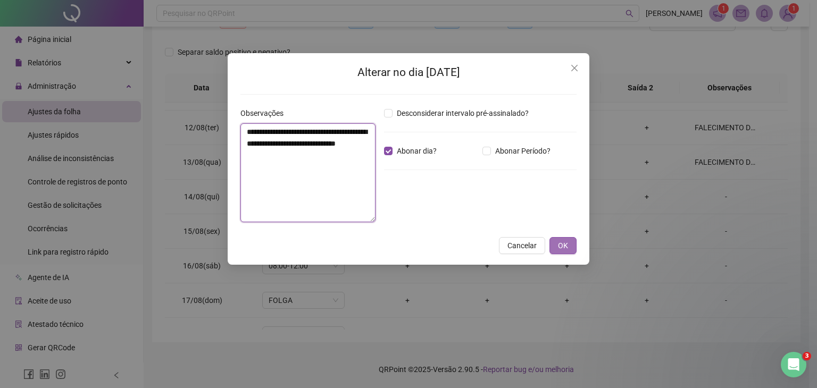
type textarea "**********"
click at [553, 247] on button "OK" at bounding box center [563, 245] width 27 height 17
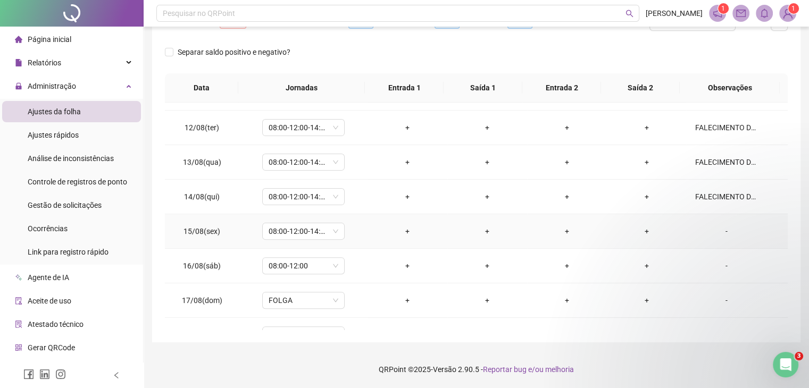
click at [719, 226] on div "-" at bounding box center [726, 232] width 63 height 12
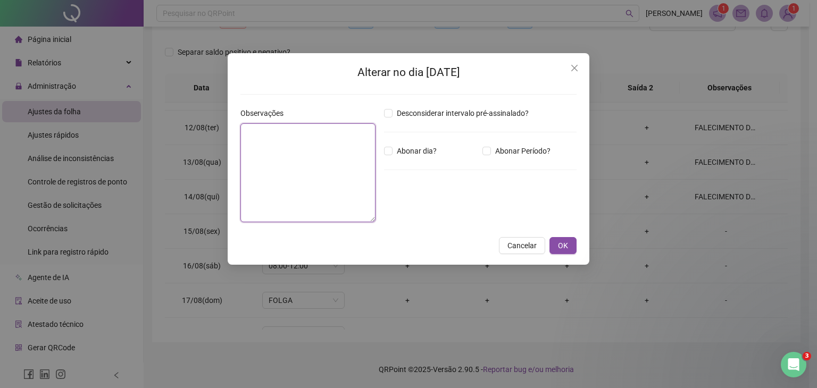
click at [318, 162] on textarea at bounding box center [308, 172] width 135 height 99
paste textarea "**********"
type textarea "**********"
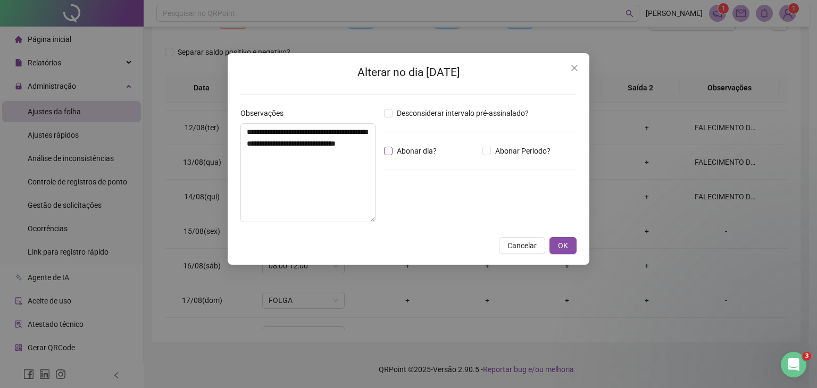
click at [415, 152] on span "Abonar dia?" at bounding box center [417, 151] width 48 height 12
click at [563, 243] on span "OK" at bounding box center [563, 246] width 10 height 12
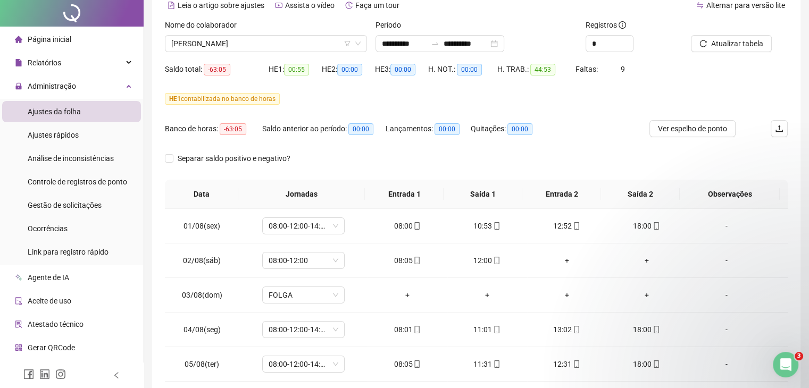
scroll to position [0, 0]
